Goal: Task Accomplishment & Management: Complete application form

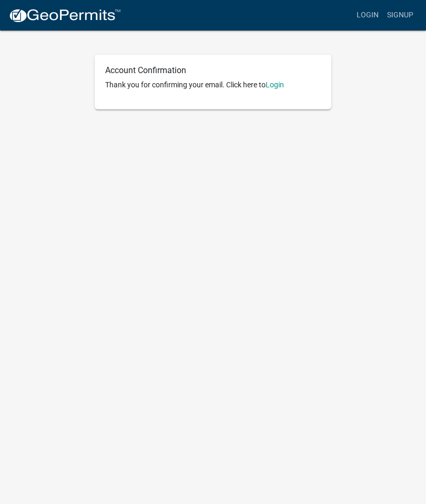
click at [280, 85] on link "Login" at bounding box center [275, 84] width 18 height 8
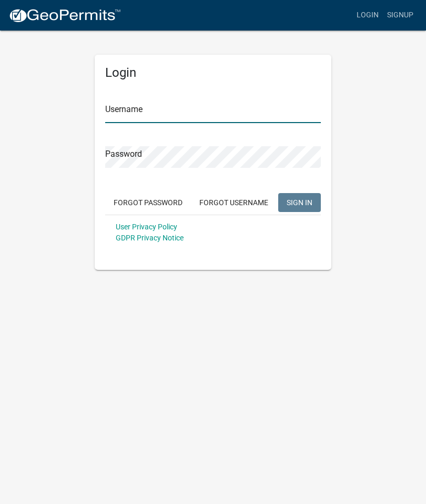
click at [177, 114] on input "Username" at bounding box center [213, 113] width 216 height 22
type input "robynthor"
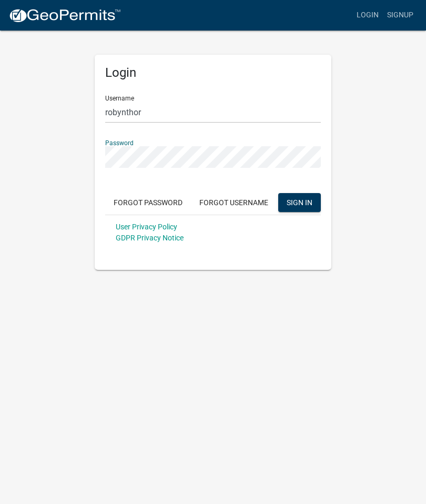
click at [305, 200] on span "SIGN IN" at bounding box center [300, 202] width 26 height 8
click at [306, 199] on span "SIGN IN" at bounding box center [300, 202] width 26 height 8
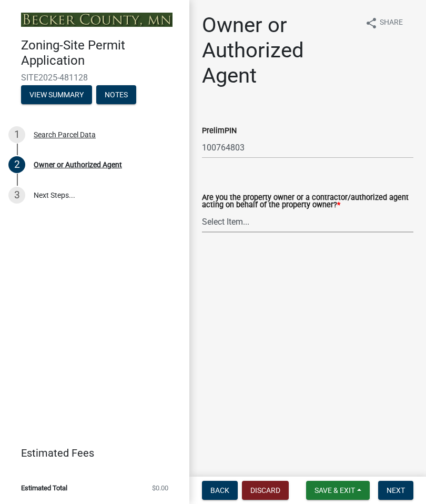
click at [292, 220] on select "Select Item... Property Owner Authorized Agent" at bounding box center [307, 222] width 211 height 22
select select "3c674549-ed69-405f-b795-9fa3f7d47d9d"
click at [401, 492] on span "Next" at bounding box center [396, 490] width 18 height 8
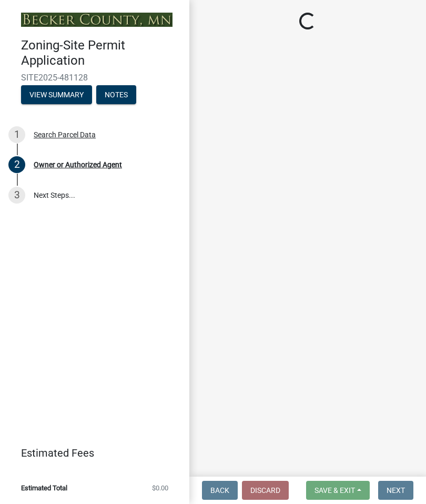
select select "7495cd23-7925-4583-9785-3065799a1be4"
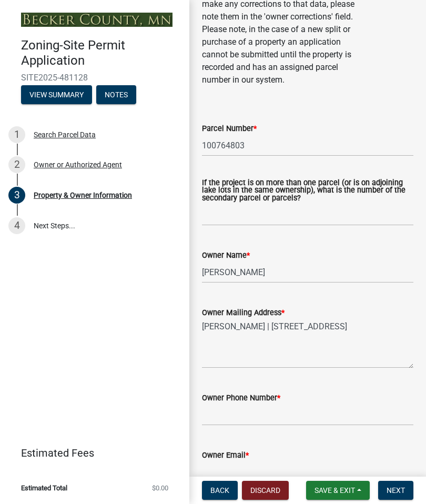
scroll to position [170, 0]
click at [315, 274] on input "BRADLEY THORVILSON" at bounding box center [307, 273] width 211 height 22
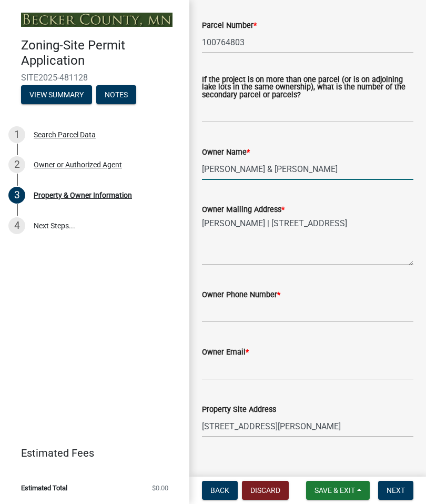
scroll to position [285, 0]
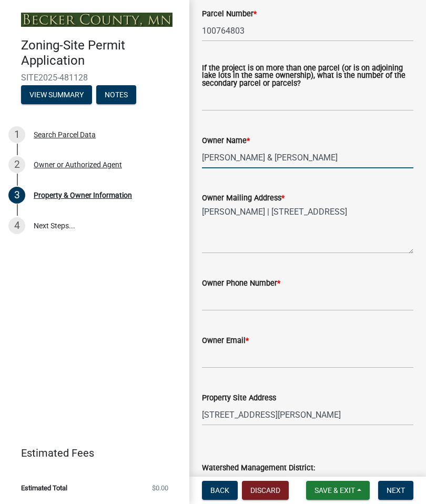
type input "BRADLEY W & ROBYN L THORVILSON"
click at [270, 301] on input "Owner Phone Number *" at bounding box center [307, 300] width 211 height 22
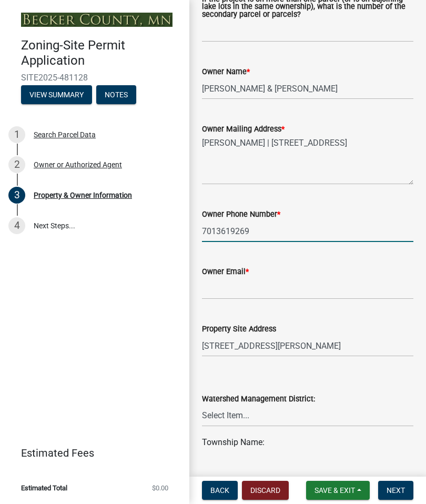
scroll to position [358, 0]
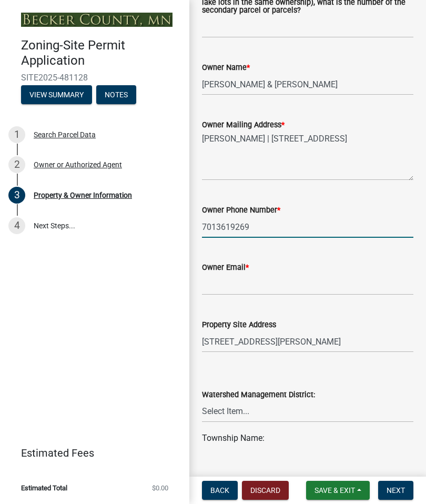
type input "7013619269"
click at [260, 281] on input "Owner Email *" at bounding box center [307, 284] width 211 height 22
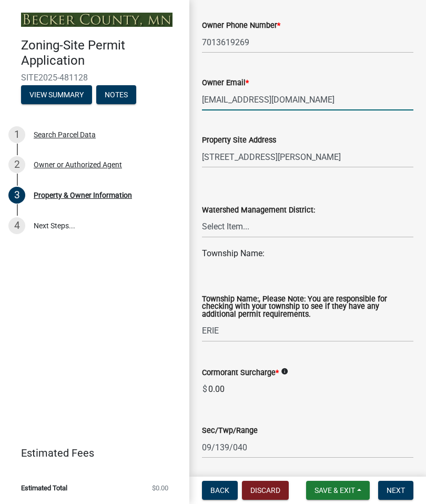
scroll to position [545, 0]
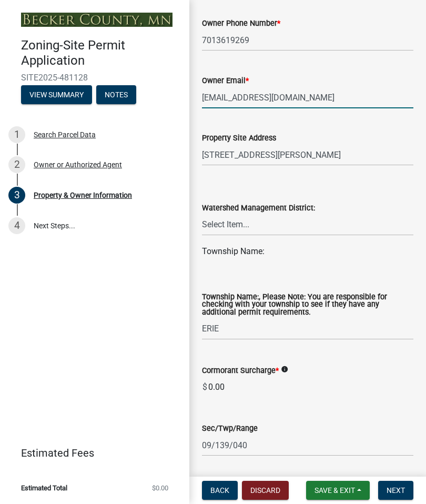
type input "robynthor@hotmail.com"
click at [241, 226] on select "Select Item... PELICAN RIVER WTRSHD BUFFALO WATERSHED CORMORANT WATERSHED WILD …" at bounding box center [307, 225] width 211 height 22
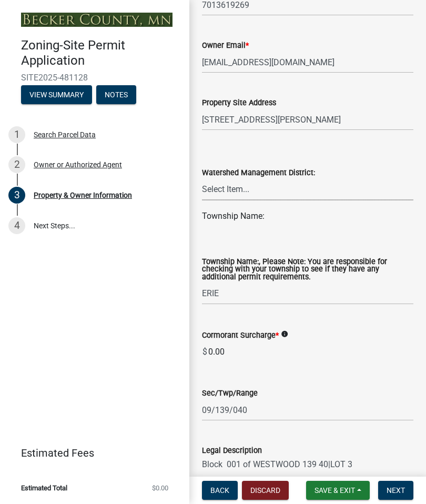
scroll to position [594, 0]
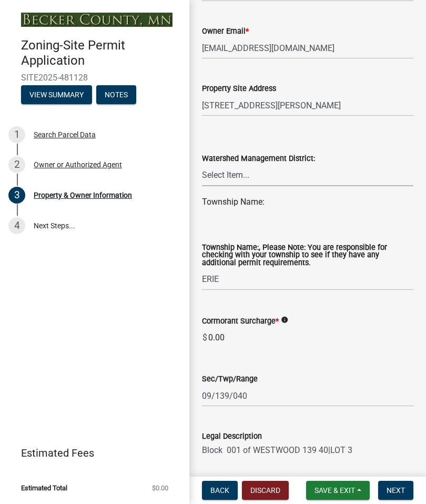
click at [249, 200] on div "Township Name:" at bounding box center [307, 202] width 211 height 13
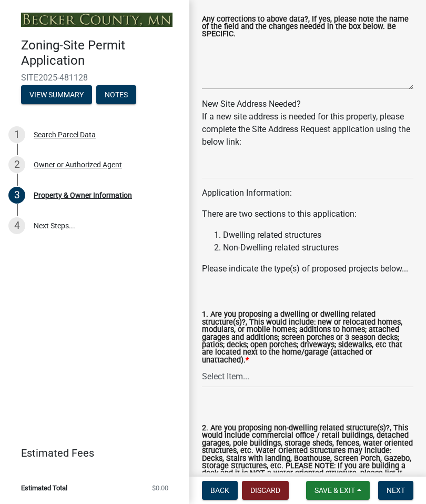
scroll to position [1150, 0]
click at [267, 377] on select "Select Item... Yes No" at bounding box center [307, 378] width 211 height 22
select select "f87eba17-8ed9-4ad8-aefc-fe36a3f3544b"
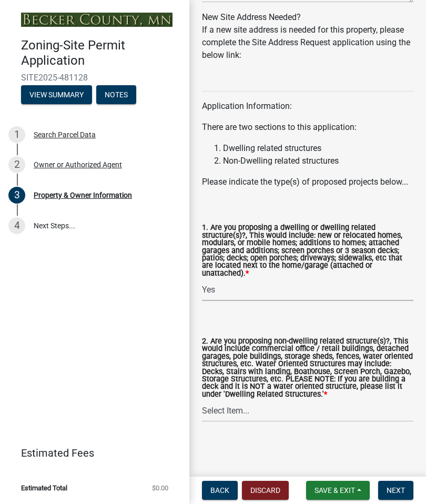
scroll to position [1241, 0]
click at [279, 413] on select "Select Item... Yes No" at bounding box center [307, 411] width 211 height 22
select select "393a978c-6bd5-4cb2-a6a0-db6feb8732b8"
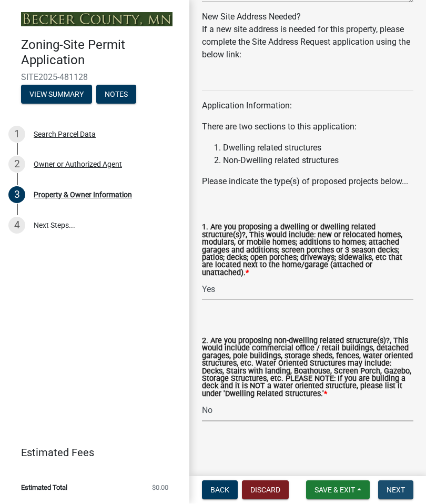
click at [397, 496] on button "Next" at bounding box center [395, 490] width 35 height 19
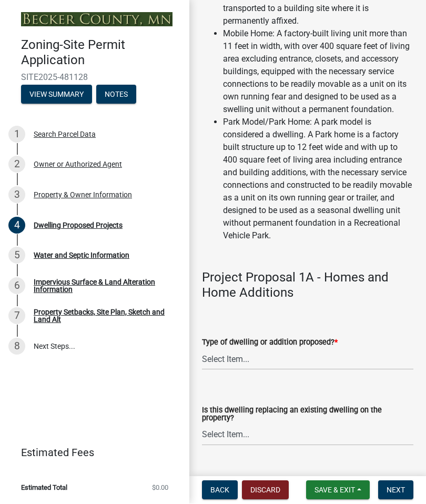
scroll to position [313, 0]
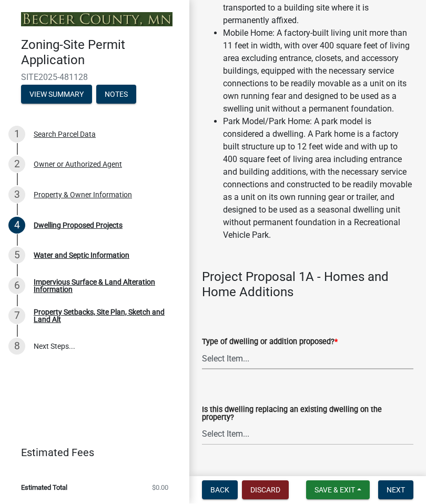
click at [276, 370] on select "Select Item... N/A - Not a dwelling New Home-Onsite Construction New Modular (E…" at bounding box center [307, 359] width 211 height 22
click at [300, 368] on select "Select Item... N/A - Not a dwelling New Home-Onsite Construction New Modular (E…" at bounding box center [307, 359] width 211 height 22
select select "b11df24e-7fe1-409b-b05c-d83c036f208c"
click at [323, 366] on select "Select Item... N/A - Not a dwelling New Home-Onsite Construction New Modular (E…" at bounding box center [307, 359] width 211 height 22
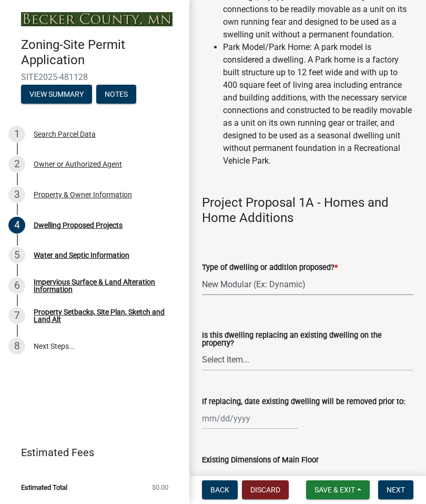
scroll to position [389, 0]
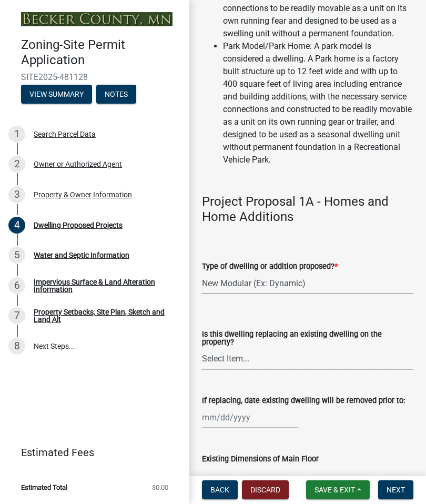
click at [272, 368] on select "Select Item... N/A Yes No" at bounding box center [307, 360] width 211 height 22
select select "ba56d9f6-ced5-4c38-bdcc-33bfa85ac6de"
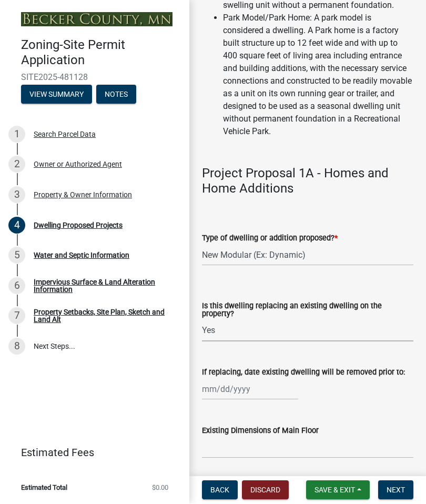
scroll to position [418, 0]
click at [258, 400] on div at bounding box center [250, 389] width 96 height 22
select select "9"
select select "2025"
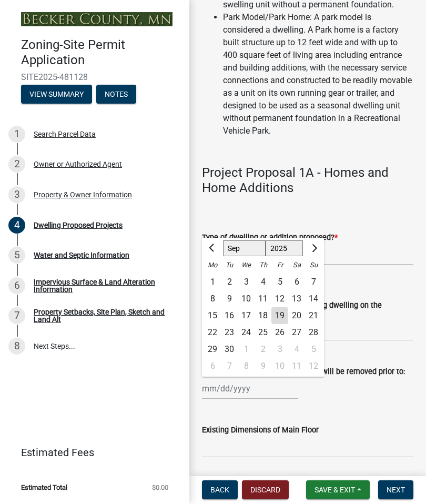
click at [403, 235] on form "Type of dwelling or addition proposed? * Select Item... N/A - Not a dwelling Ne…" at bounding box center [307, 242] width 211 height 47
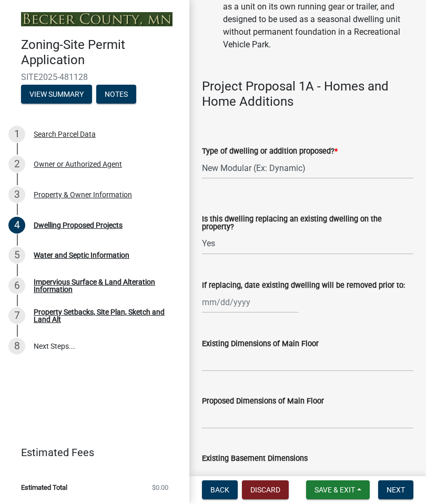
scroll to position [504, 0]
click at [261, 371] on input "Existing Dimensions of Main Floor" at bounding box center [307, 361] width 211 height 22
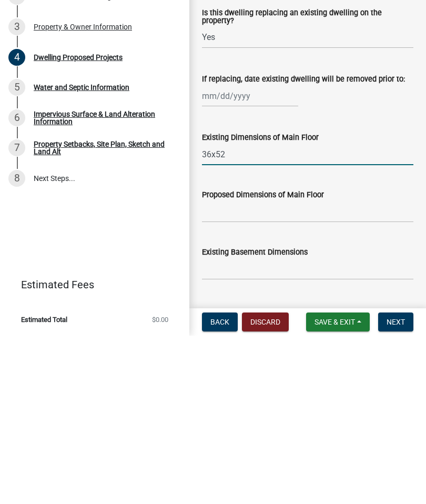
scroll to position [541, 0]
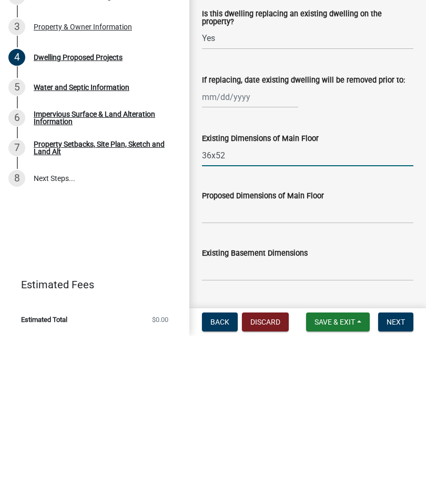
type input "36x52"
click at [291, 370] on input "Proposed Dimensions of Main Floor" at bounding box center [307, 381] width 211 height 22
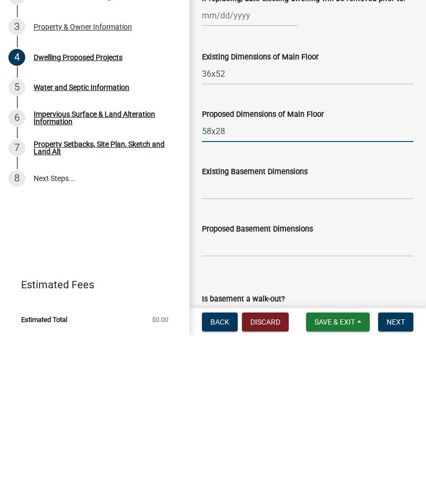
scroll to position [637, 0]
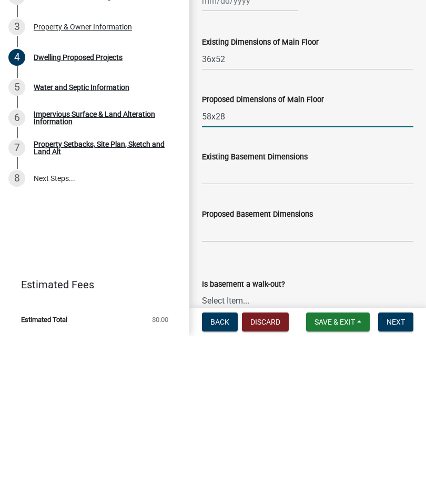
type input "58x28"
click at [269, 331] on input "Existing Basement Dimensions" at bounding box center [307, 342] width 211 height 22
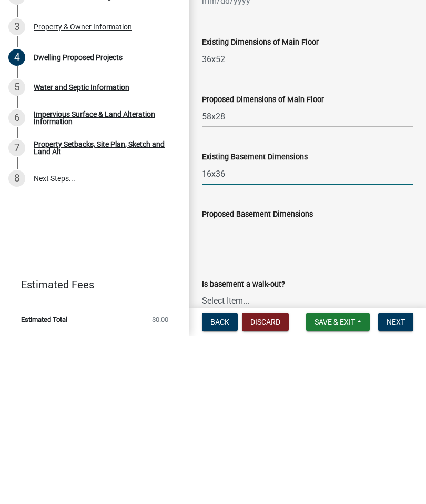
type input "16x36"
click at [282, 389] on input "Proposed Basement Dimensions" at bounding box center [307, 400] width 211 height 22
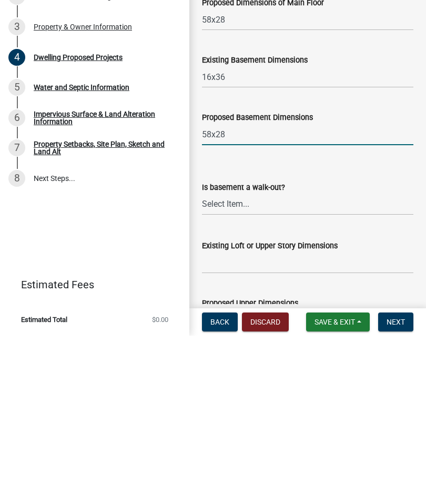
scroll to position [749, 0]
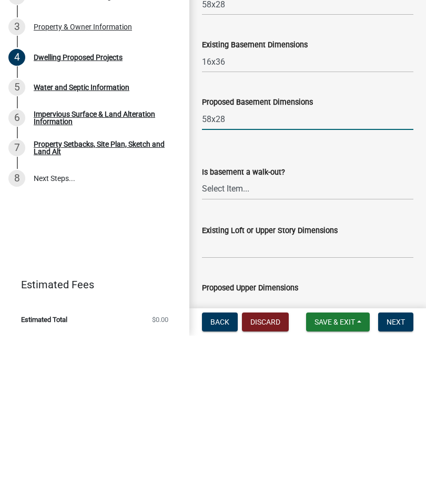
type input "58x28"
click at [259, 347] on select "Select Item... Yes No N/A" at bounding box center [307, 358] width 211 height 22
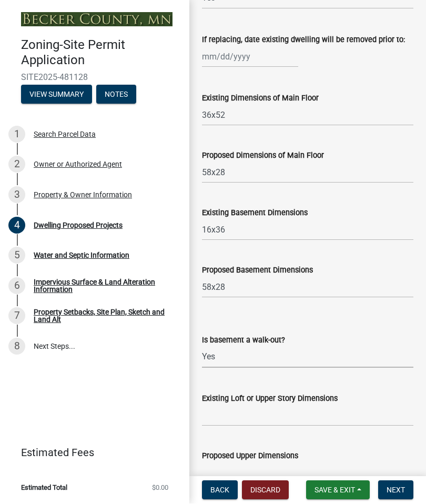
select select "03c1fec4-1fbe-4331-bc18-34e24145556f"
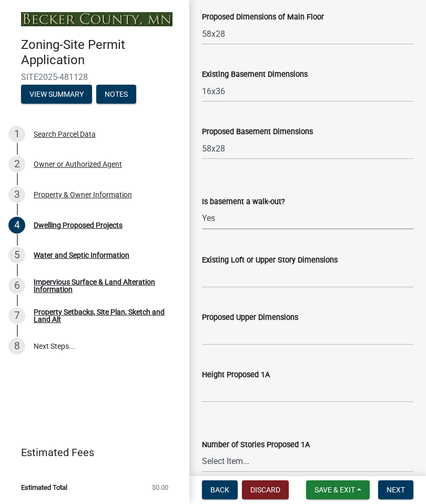
scroll to position [895, 0]
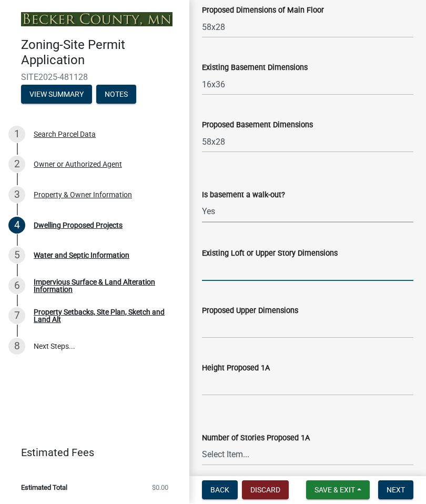
click at [260, 281] on input "Existing Loft or Upper Story Dimensions" at bounding box center [307, 271] width 211 height 22
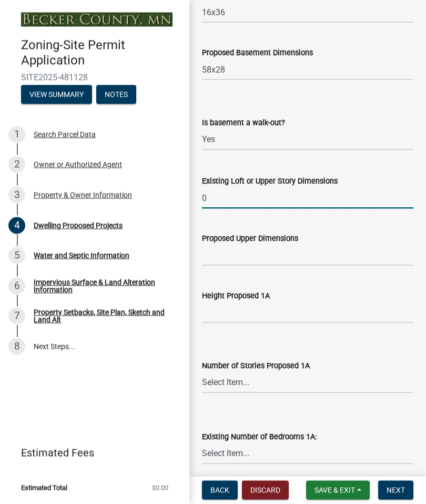
scroll to position [969, 0]
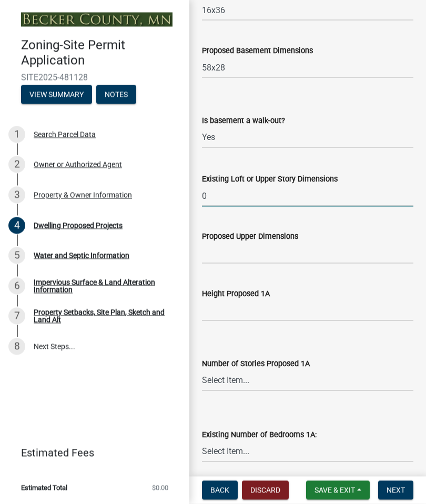
type input "0"
click at [273, 264] on input "Proposed Upper Dimensions" at bounding box center [307, 253] width 211 height 22
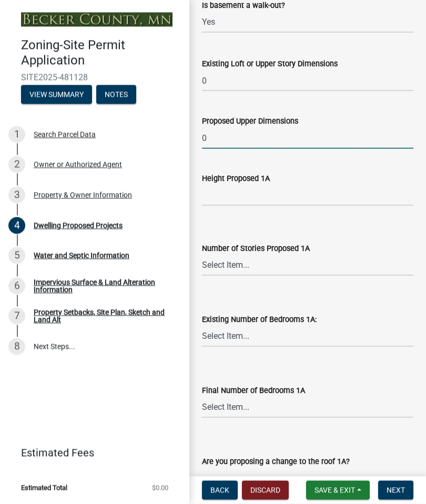
scroll to position [1088, 0]
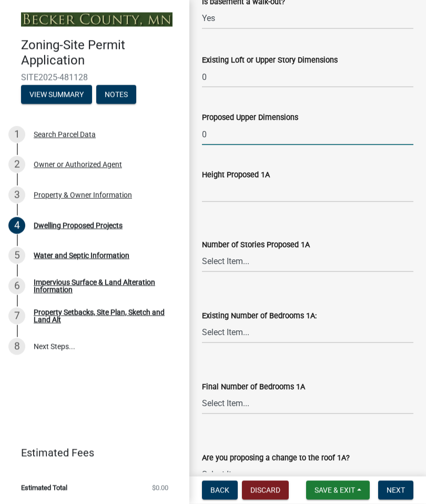
type input "0"
click at [269, 202] on input "Height Proposed 1A" at bounding box center [307, 192] width 211 height 22
click at [339, 196] on input "Height Proposed 1A" at bounding box center [307, 192] width 211 height 22
click at [322, 272] on select "Select Item... N/A 1 1.25 1.5 1.75 2 2.25 2.5" at bounding box center [307, 262] width 211 height 22
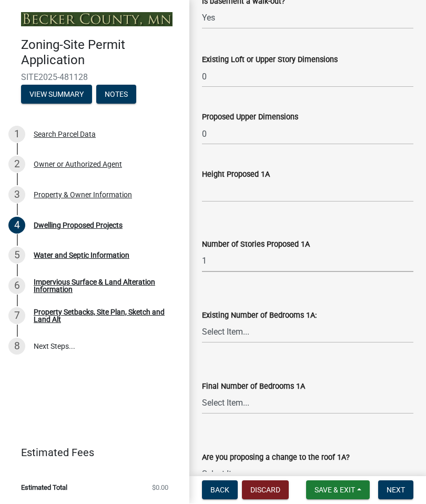
select select "4f5e2784-8c40-49a3-b0e9-8f1a3cbab4f4"
click at [245, 343] on select "Select Item... 0 1 2 3 4 5 6 7 8" at bounding box center [307, 333] width 211 height 22
select select "ec0fa807-6504-41c2-891d-dbc427189cde"
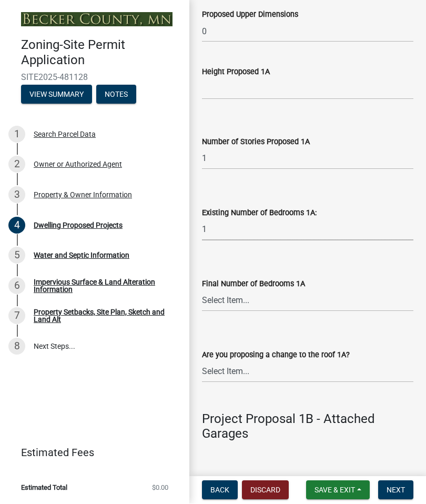
scroll to position [1196, 0]
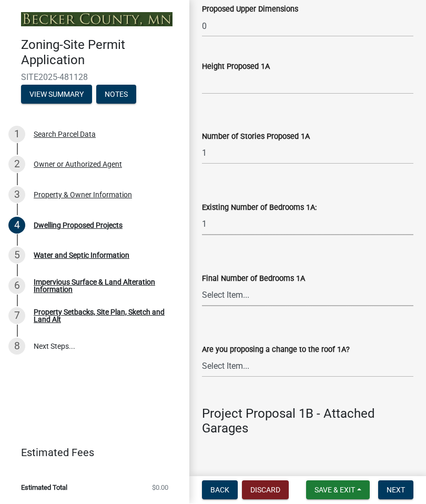
click at [242, 306] on select "Select Item... 0 1 2 3 4 5 6 7 8" at bounding box center [307, 296] width 211 height 22
select select "247d334f-ddb5-435c-9042-0e10186c5422"
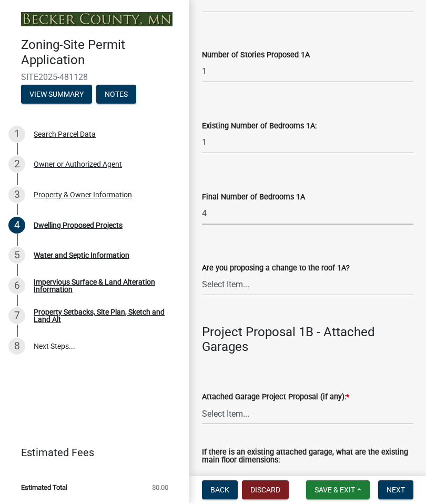
scroll to position [1279, 0]
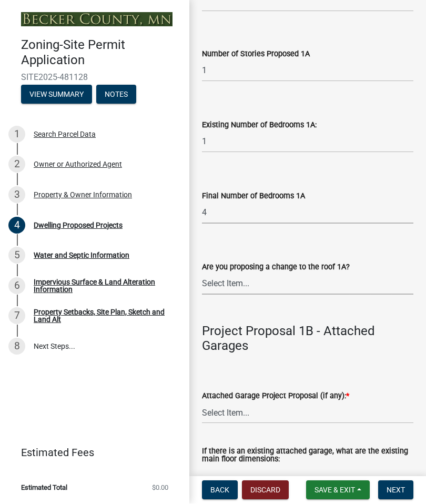
click at [251, 295] on select "Select Item... N/A Yes No" at bounding box center [307, 284] width 211 height 22
select select "5dd6cdd5-8b7d-4534-b791-478230f7b8b7"
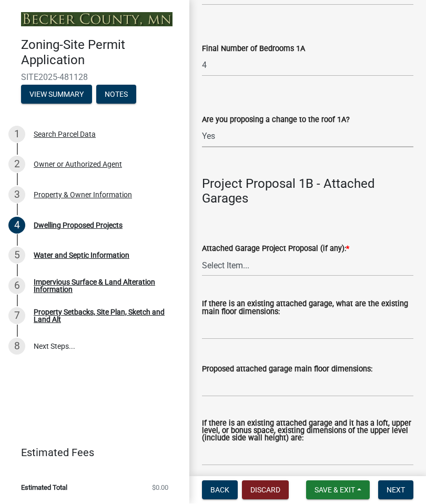
scroll to position [1426, 0]
click at [256, 277] on select "Select Item... N/A New Attached Garage Addition to Attached Garage" at bounding box center [307, 266] width 211 height 22
select select "638dddef-31f4-4d73-b0b5-0ffc7b344434"
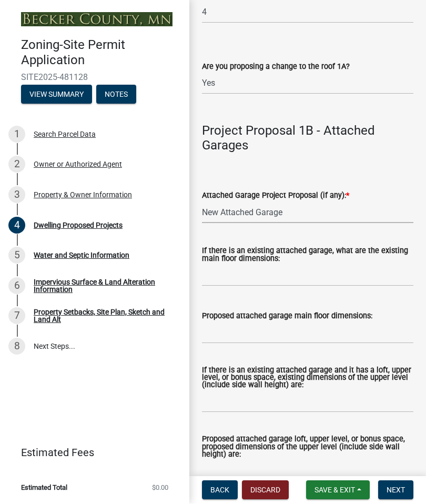
scroll to position [1481, 0]
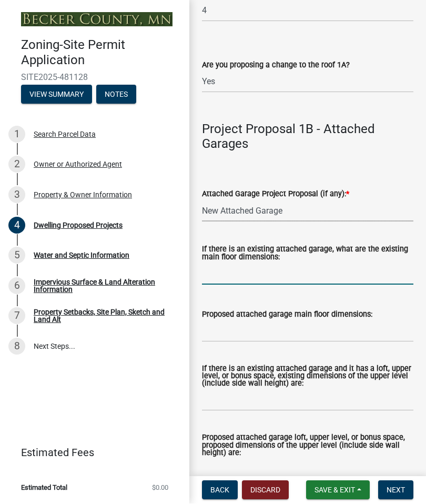
click at [302, 285] on input "If there is an existing attached garage, what are the existing main floor dimen…" at bounding box center [307, 274] width 211 height 22
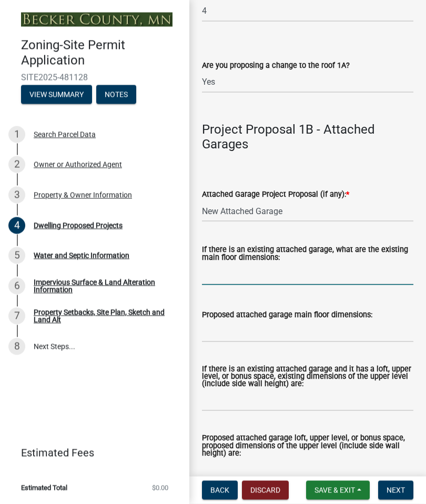
click at [400, 160] on wm-data-entity-input "Project Proposal 1B - Attached Garages" at bounding box center [307, 132] width 211 height 58
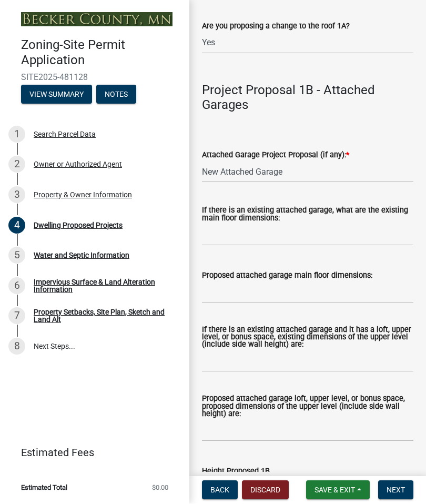
scroll to position [1539, 0]
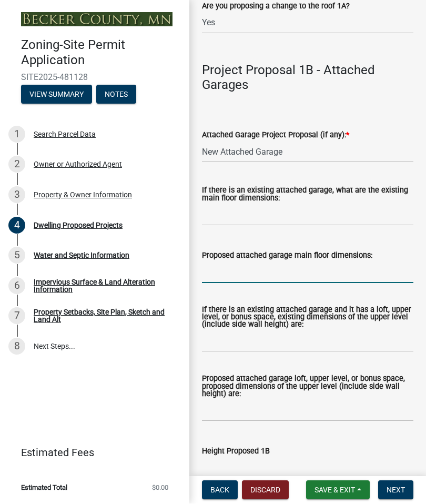
click at [300, 283] on input "Proposed attached garage main floor dimensions:" at bounding box center [307, 273] width 211 height 22
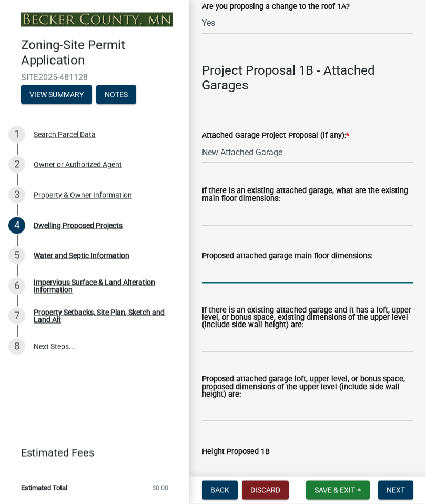
click at [366, 250] on div "Proposed attached garage main floor dimensions:" at bounding box center [307, 259] width 211 height 49
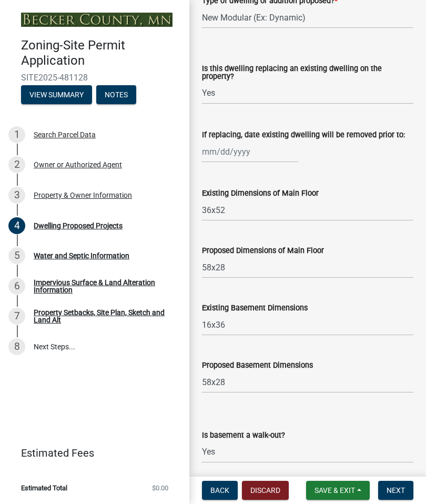
scroll to position [658, 0]
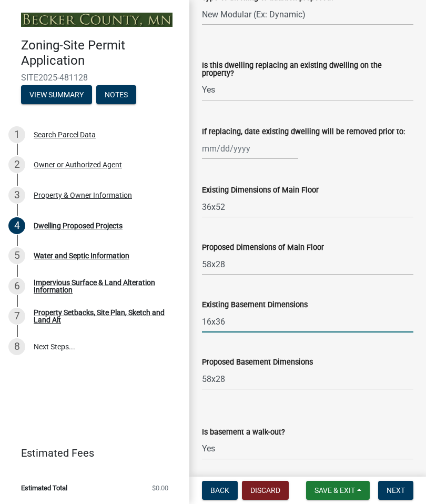
click at [245, 332] on input "16x36" at bounding box center [307, 322] width 211 height 22
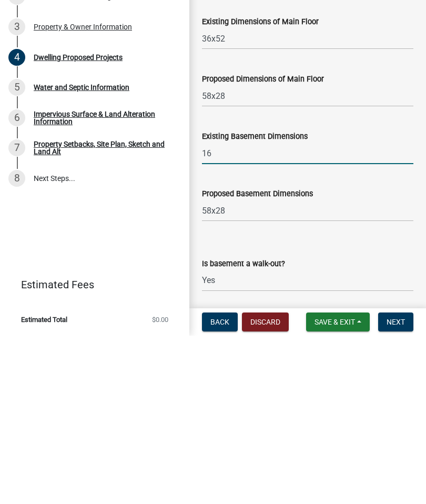
type input "1"
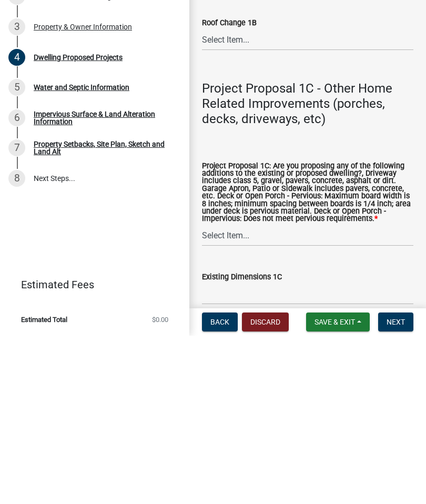
scroll to position [2084, 0]
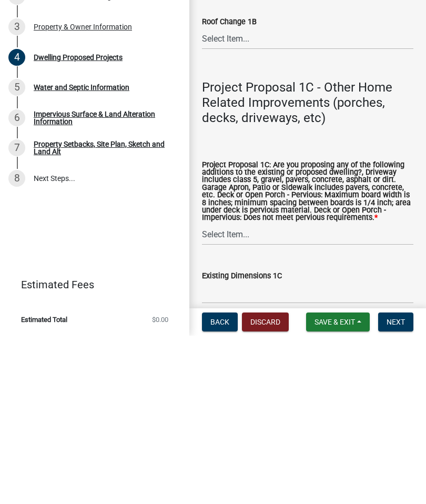
type input "36x16"
click at [336, 392] on select "Select Item... N/A Driveway Garage Apron Home Patio Sidewalk Deck - Pervious De…" at bounding box center [307, 403] width 211 height 22
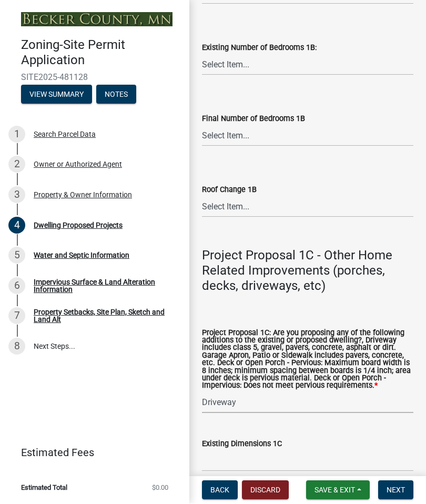
select select "92a0ce08-7963-4b1d-9a71-a10ef3c9fec5"
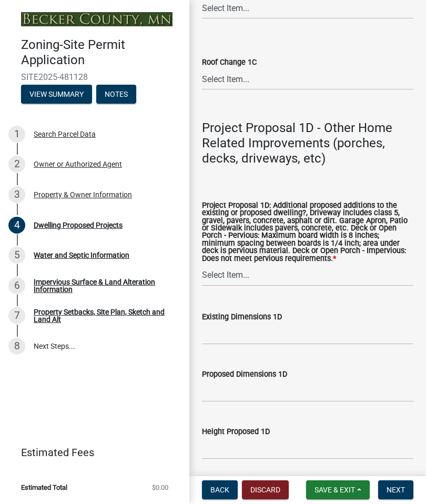
scroll to position [2728, 0]
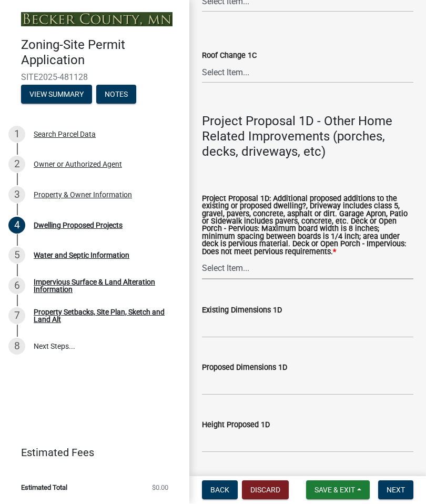
click at [282, 280] on select "Select Item... N/A Driveway Garage Apron Home Patio Sidewalk Deck - Pervious De…" at bounding box center [307, 269] width 211 height 22
select select "f1d8ab9f-3049-45ab-b225-68f6b4f5b1c8"
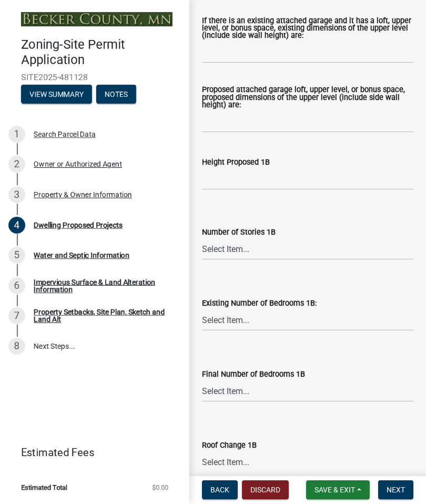
scroll to position [1829, 0]
click at [258, 259] on select "Select Item... N/A 1 1.25 1.5 1.75 2 2.25 2.5" at bounding box center [307, 249] width 211 height 22
select select "43dc438e-12cf-4fa6-b4ef-a236ffc627d7"
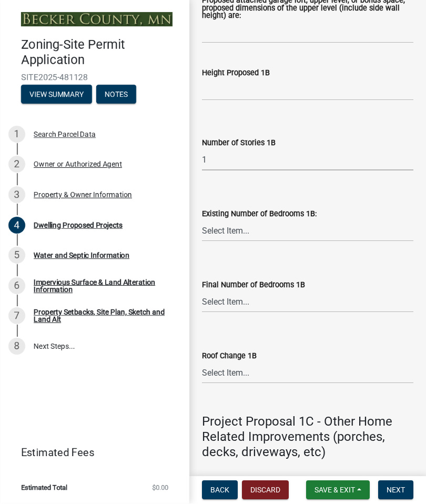
scroll to position [1930, 0]
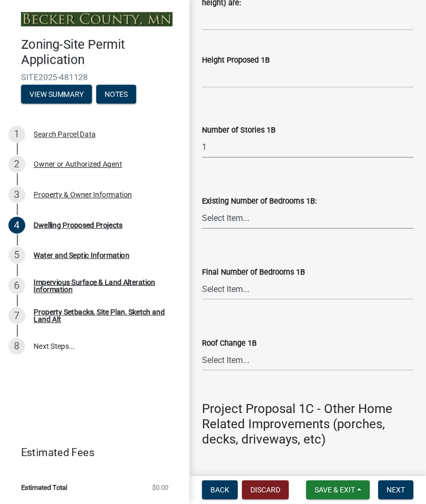
click at [281, 229] on select "Select Item... 0 1 2 3 4 5 6 7 8" at bounding box center [307, 219] width 211 height 22
select select "8786fdd2-7f96-462d-8069-e958fae6b9a0"
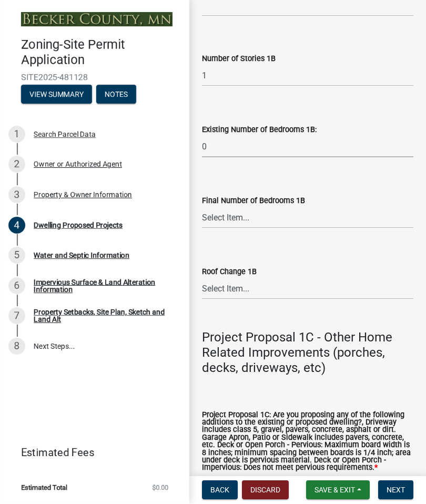
scroll to position [2014, 0]
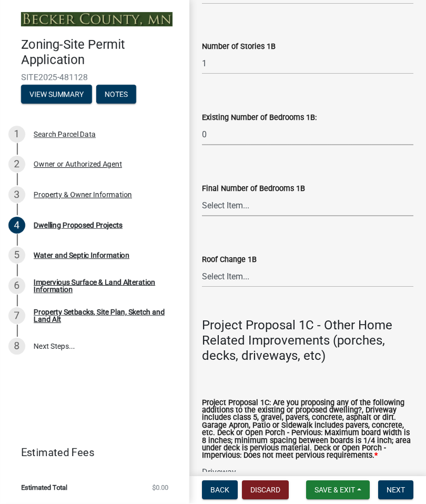
click at [275, 217] on select "Select Item... N/A 0 1 2 3 4 5 6 7 8" at bounding box center [307, 206] width 211 height 22
select select "59dc9cee-723e-448c-a454-fe3238b55aba"
click at [257, 288] on select "Select Item... N/A Yes No" at bounding box center [307, 277] width 211 height 22
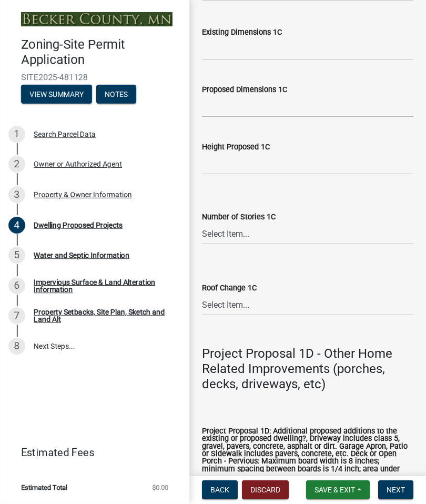
scroll to position [2400, 0]
